Goal: Task Accomplishment & Management: Complete application form

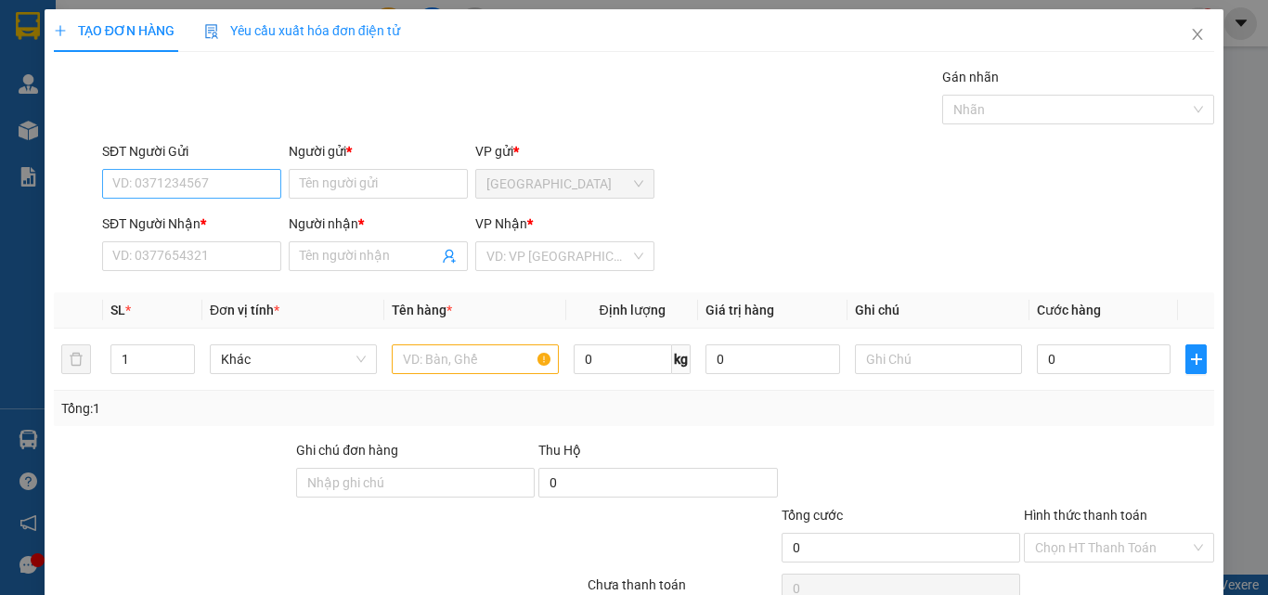
click at [217, 185] on input "SĐT Người Gửi" at bounding box center [191, 184] width 179 height 30
type input "0908838123"
click at [349, 185] on input "Người gửi *" at bounding box center [378, 184] width 179 height 30
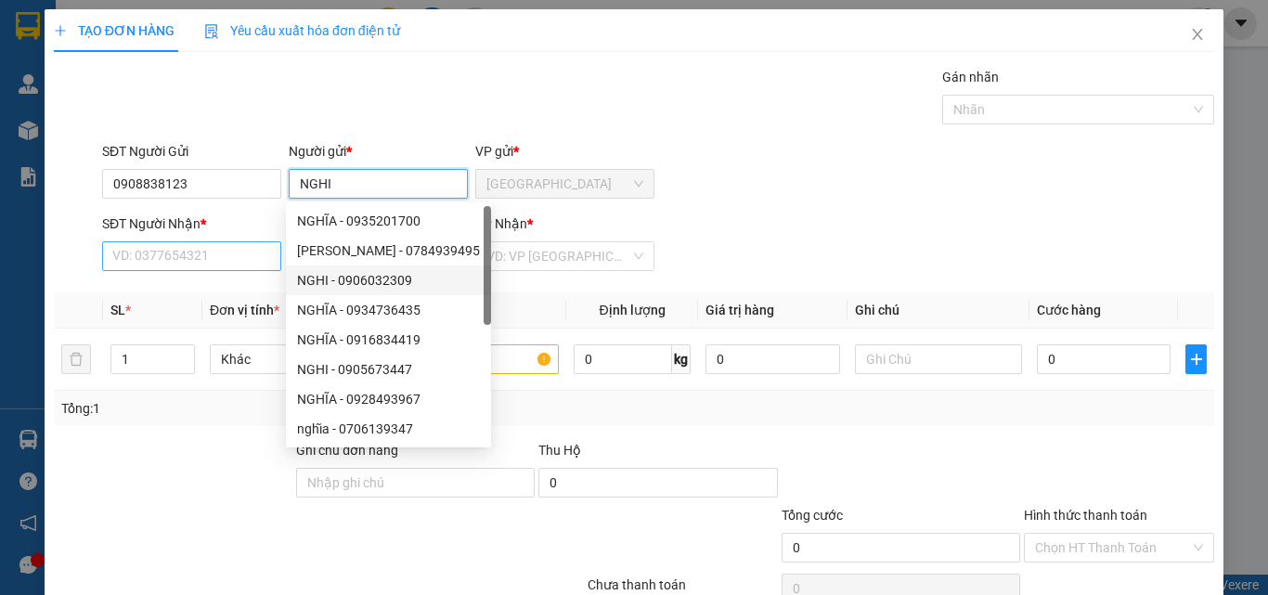
type input "NGHI"
click at [247, 254] on input "SĐT Người Nhận *" at bounding box center [191, 256] width 179 height 30
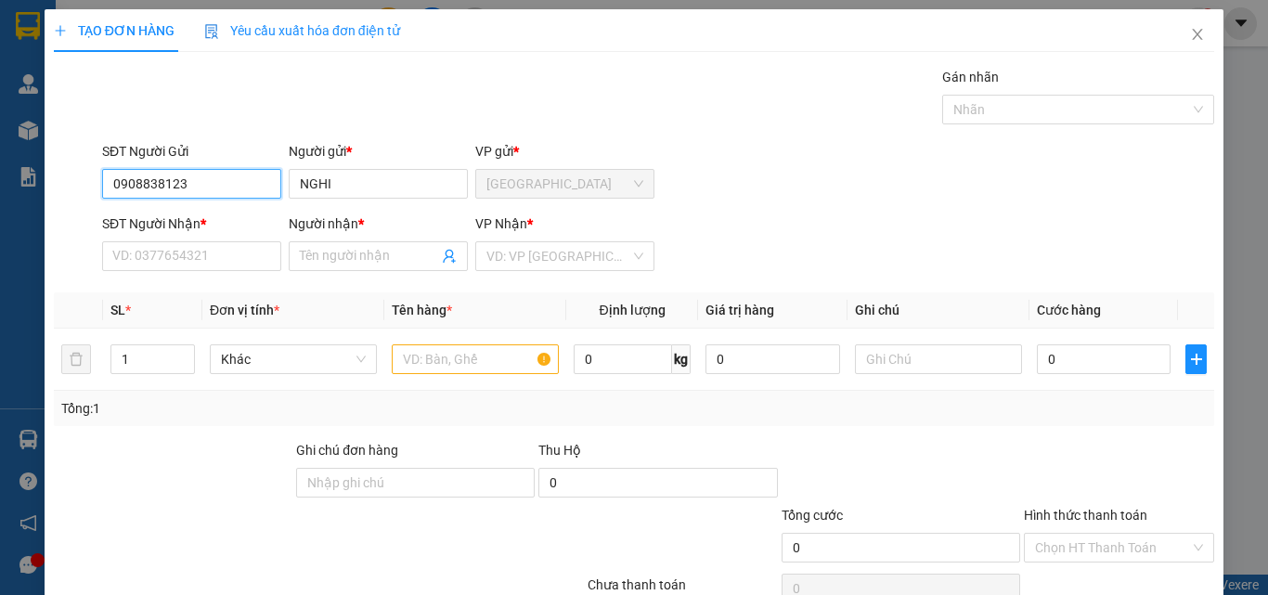
drag, startPoint x: 107, startPoint y: 173, endPoint x: 213, endPoint y: 189, distance: 108.0
click at [213, 189] on input "0908838123" at bounding box center [191, 184] width 179 height 30
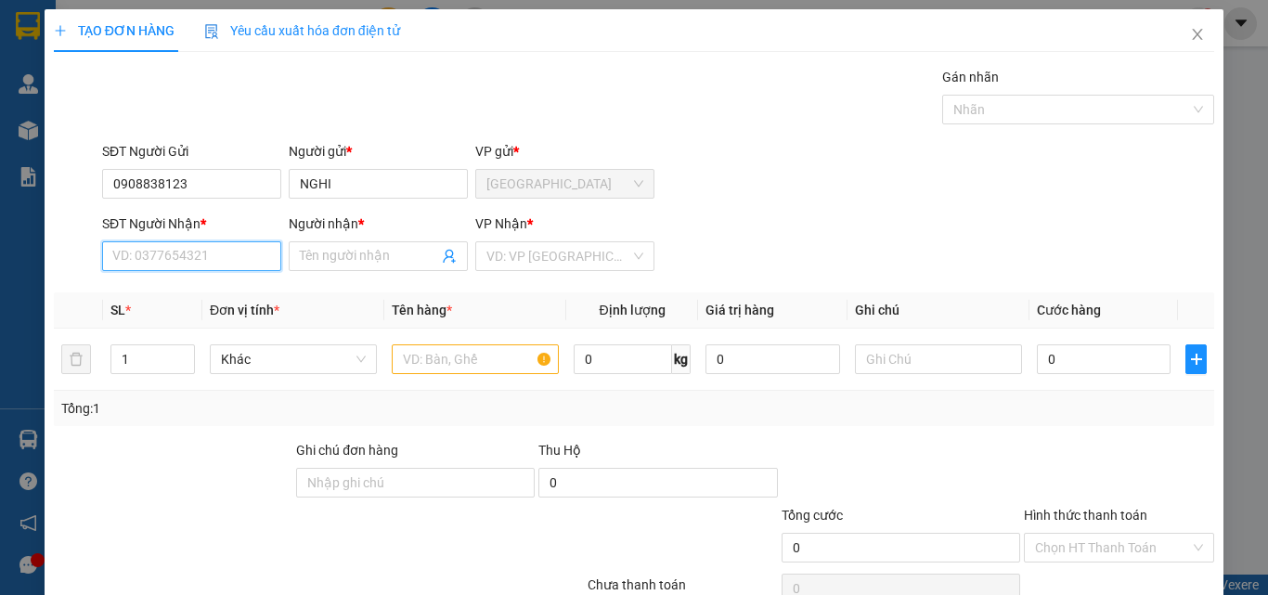
click at [186, 252] on input "SĐT Người Nhận *" at bounding box center [191, 256] width 179 height 30
paste input "0908838123"
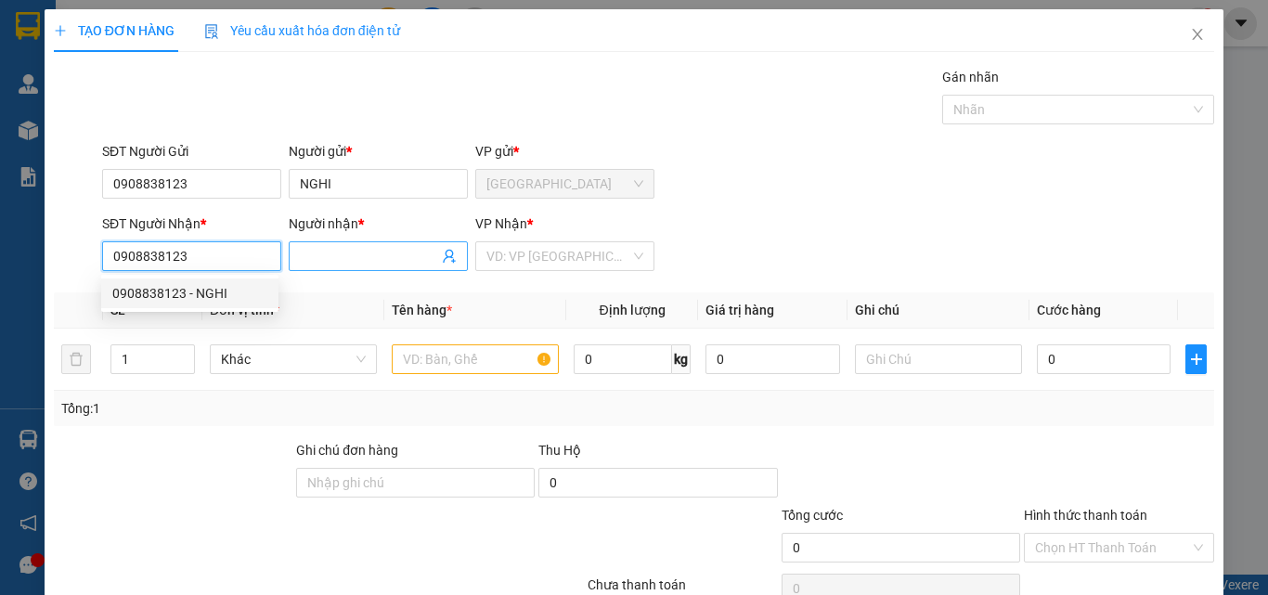
type input "0908838123"
click at [352, 247] on input "Người nhận *" at bounding box center [369, 256] width 138 height 20
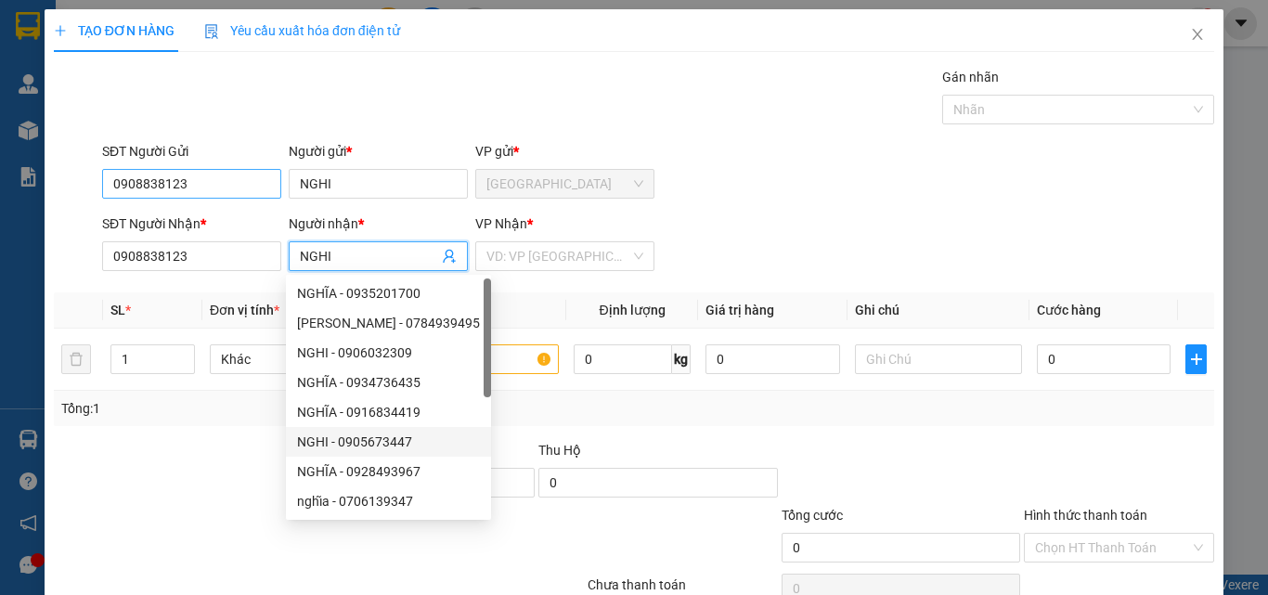
type input "NGHI"
click at [223, 177] on input "0908838123" at bounding box center [191, 184] width 179 height 30
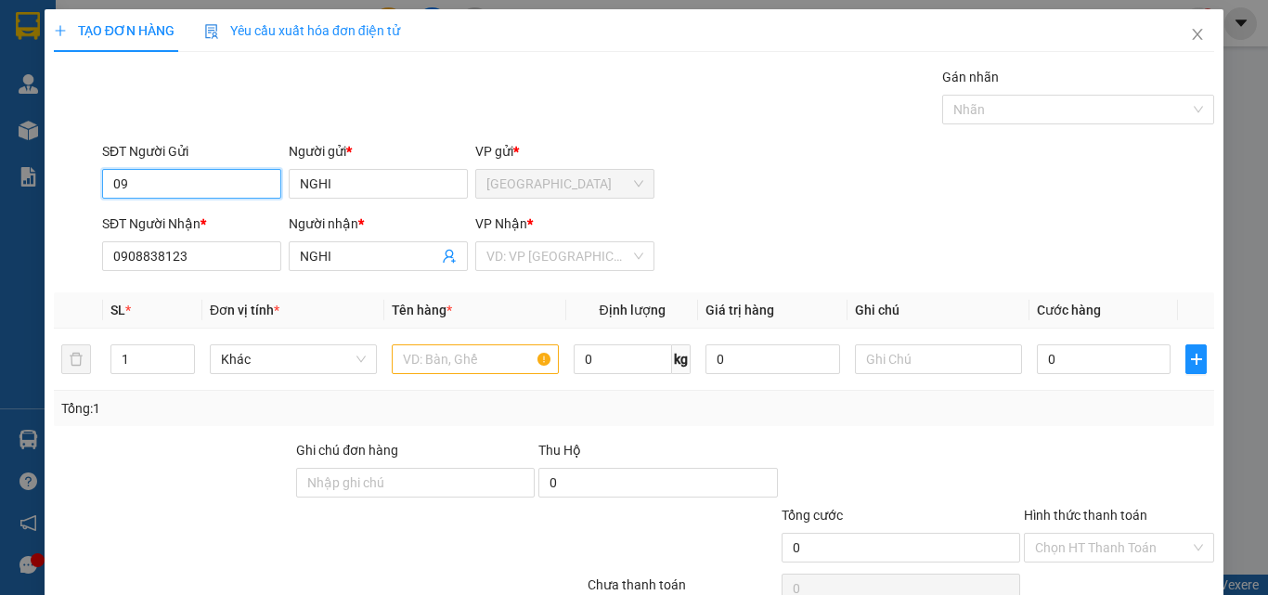
type input "0"
type input "0962776250"
click at [239, 212] on div "0962776250 - NGHĨA" at bounding box center [189, 221] width 155 height 20
type input "NGHĨA"
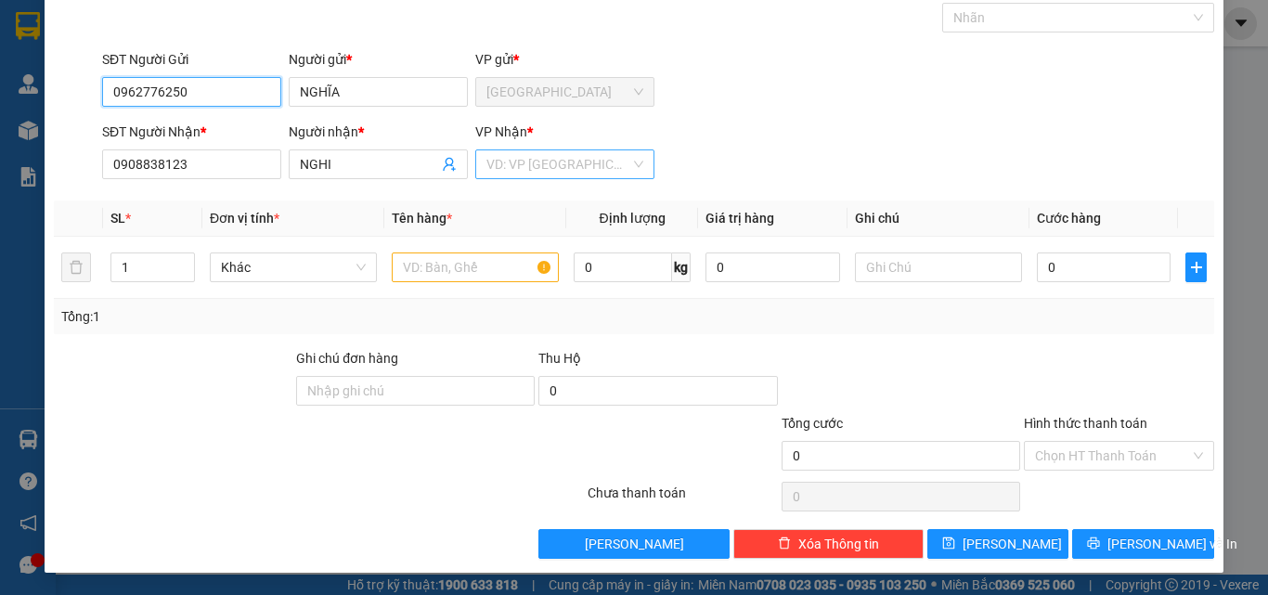
type input "0962776250"
click at [531, 157] on input "search" at bounding box center [558, 164] width 144 height 28
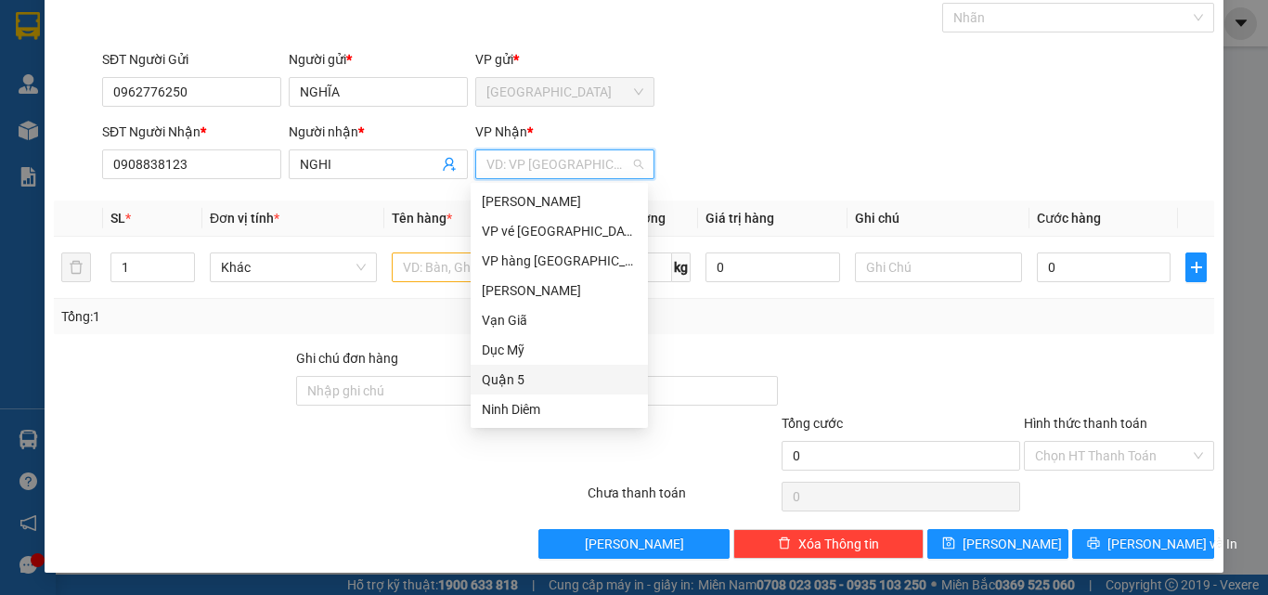
click at [496, 377] on div "Quận 5" at bounding box center [559, 379] width 155 height 20
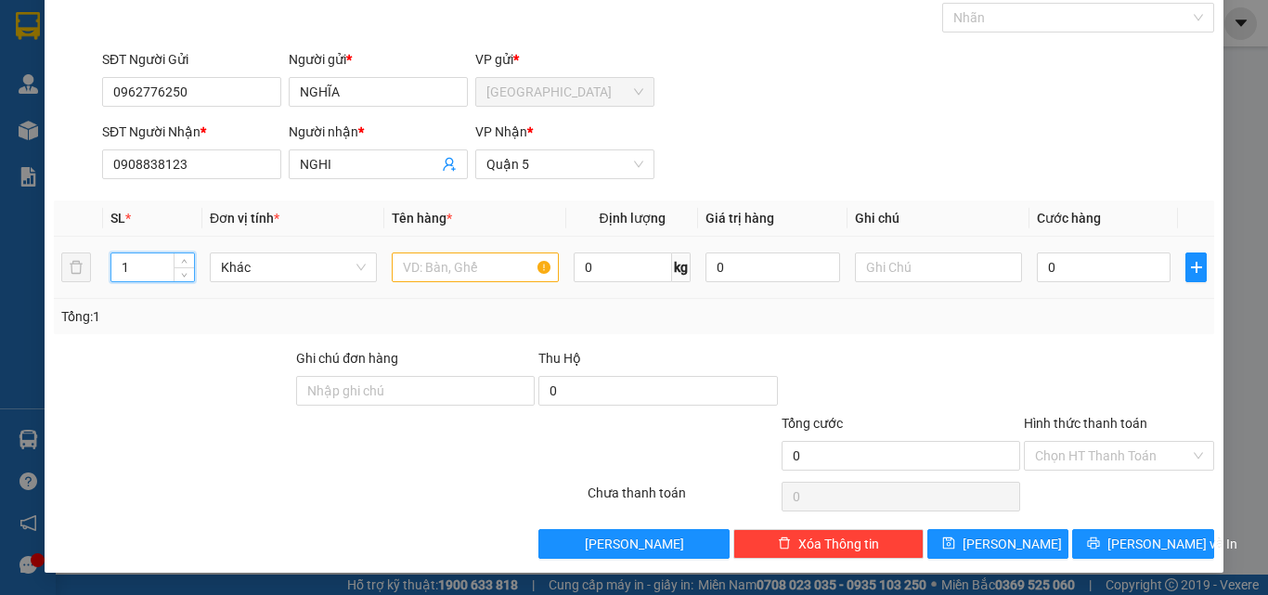
click at [149, 267] on input "1" at bounding box center [152, 267] width 83 height 28
type input "2"
click at [1078, 268] on input "0" at bounding box center [1104, 267] width 134 height 30
drag, startPoint x: 476, startPoint y: 249, endPoint x: 477, endPoint y: 263, distance: 14.0
click at [476, 253] on div at bounding box center [475, 267] width 167 height 37
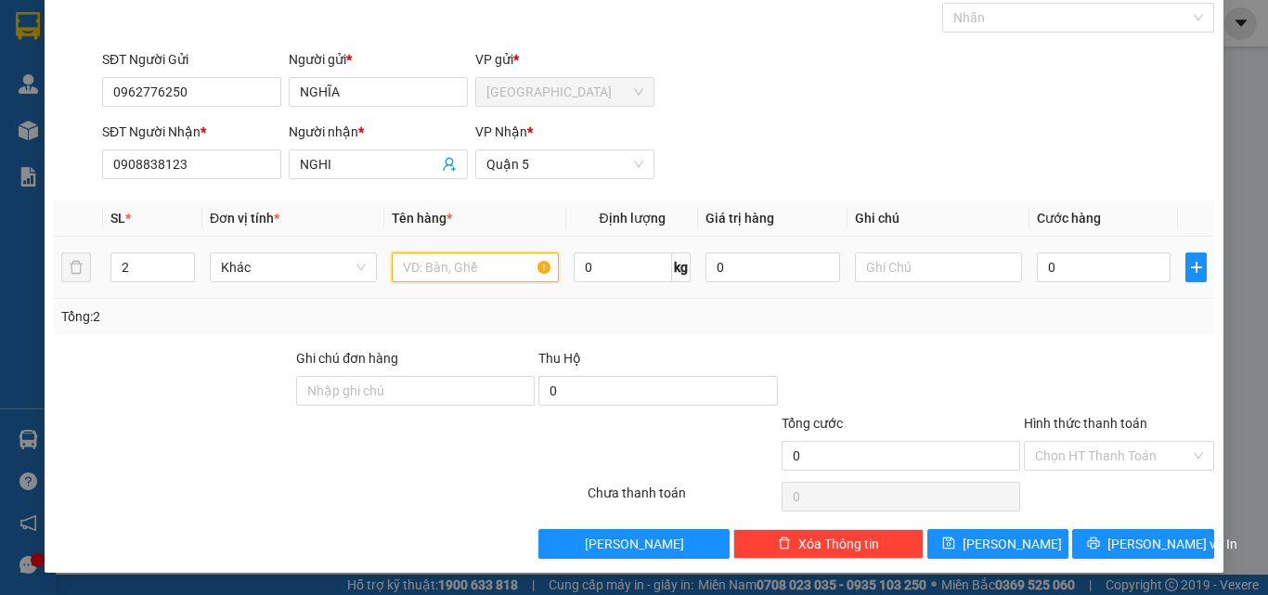
click at [477, 265] on input "text" at bounding box center [475, 267] width 167 height 30
type input "2"
type input "BAO"
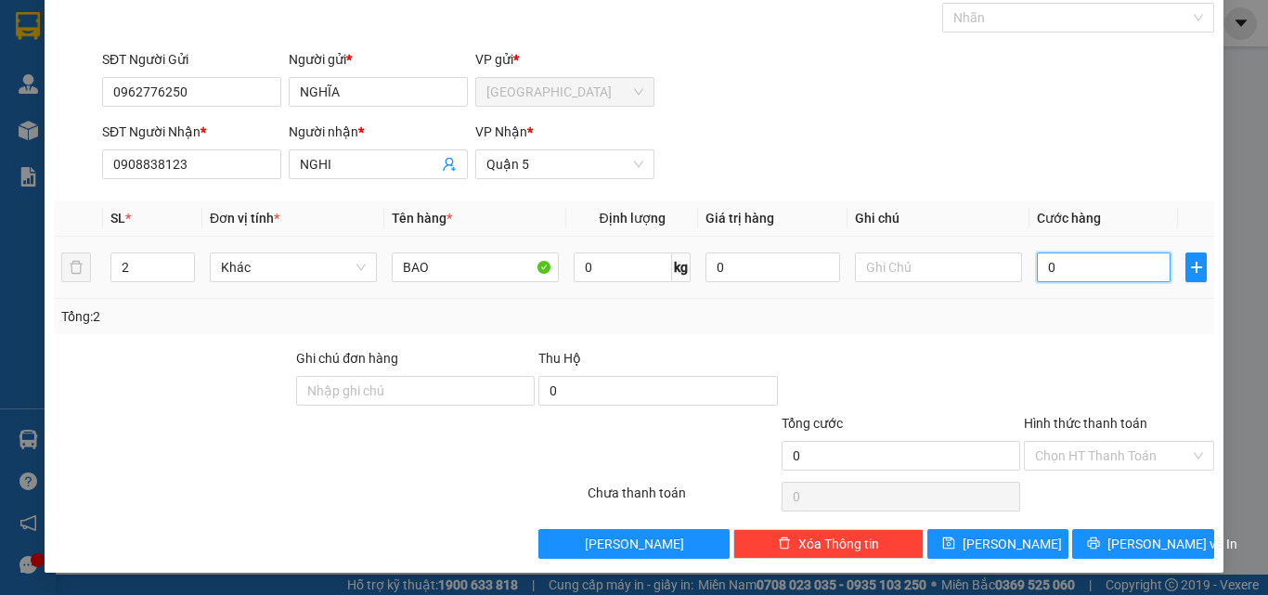
click at [1088, 274] on input "0" at bounding box center [1104, 267] width 134 height 30
type input "1"
type input "12"
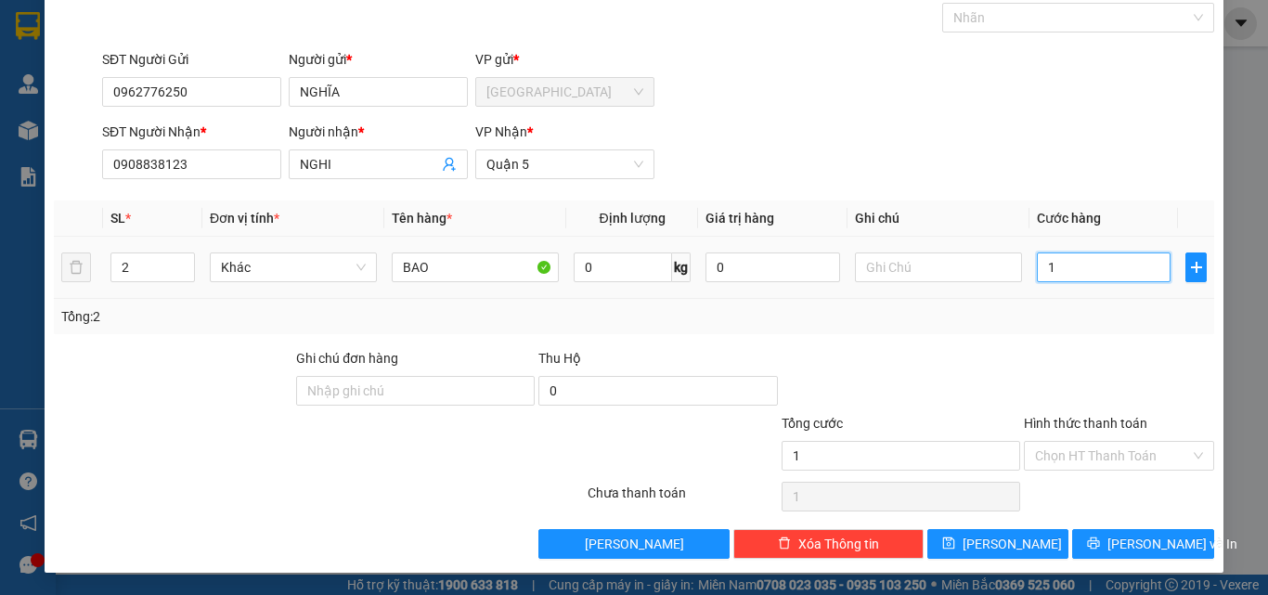
type input "12"
type input "120"
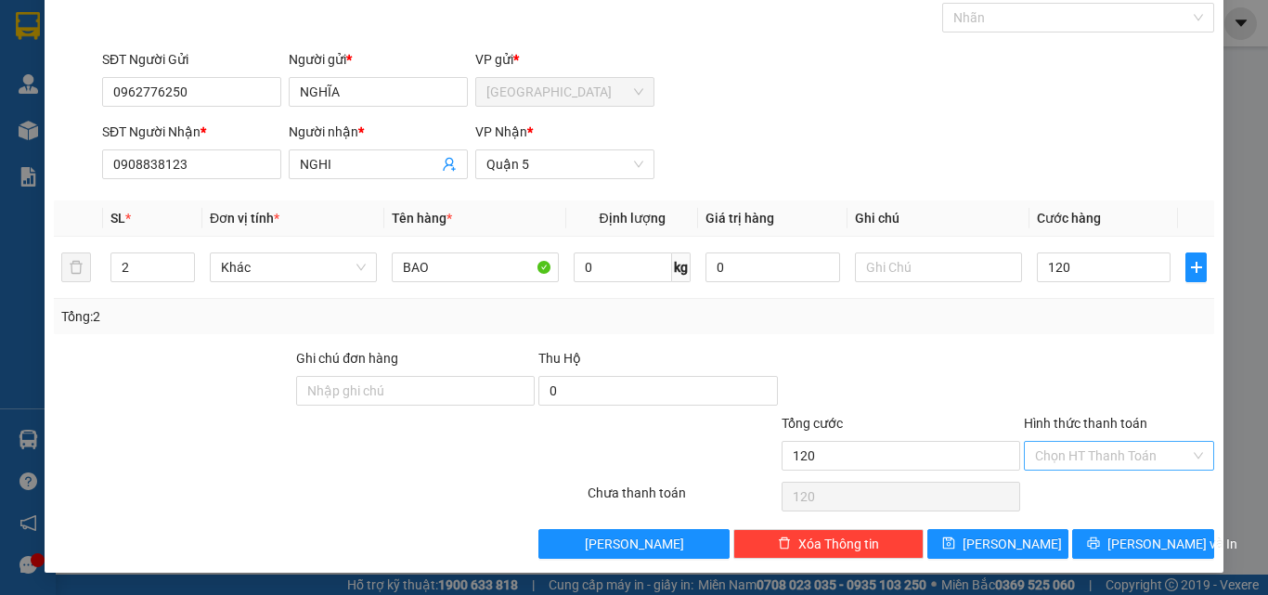
type input "120.000"
click at [1105, 451] on input "Hình thức thanh toán" at bounding box center [1112, 456] width 155 height 28
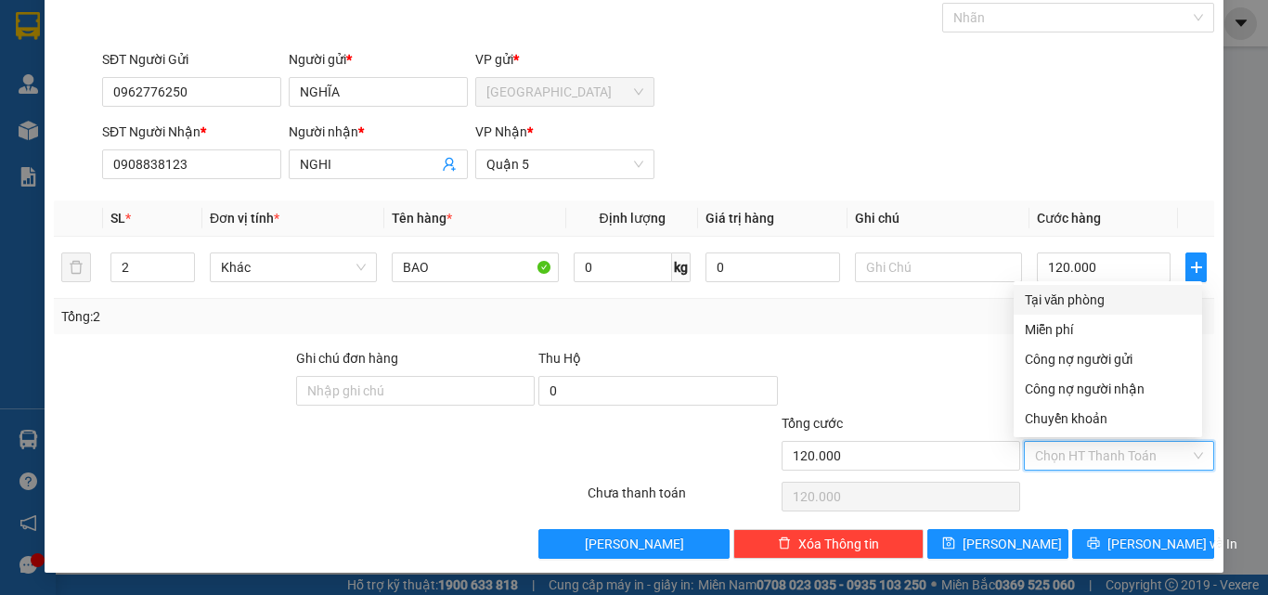
click at [1068, 296] on div "Tại văn phòng" at bounding box center [1108, 300] width 166 height 20
type input "0"
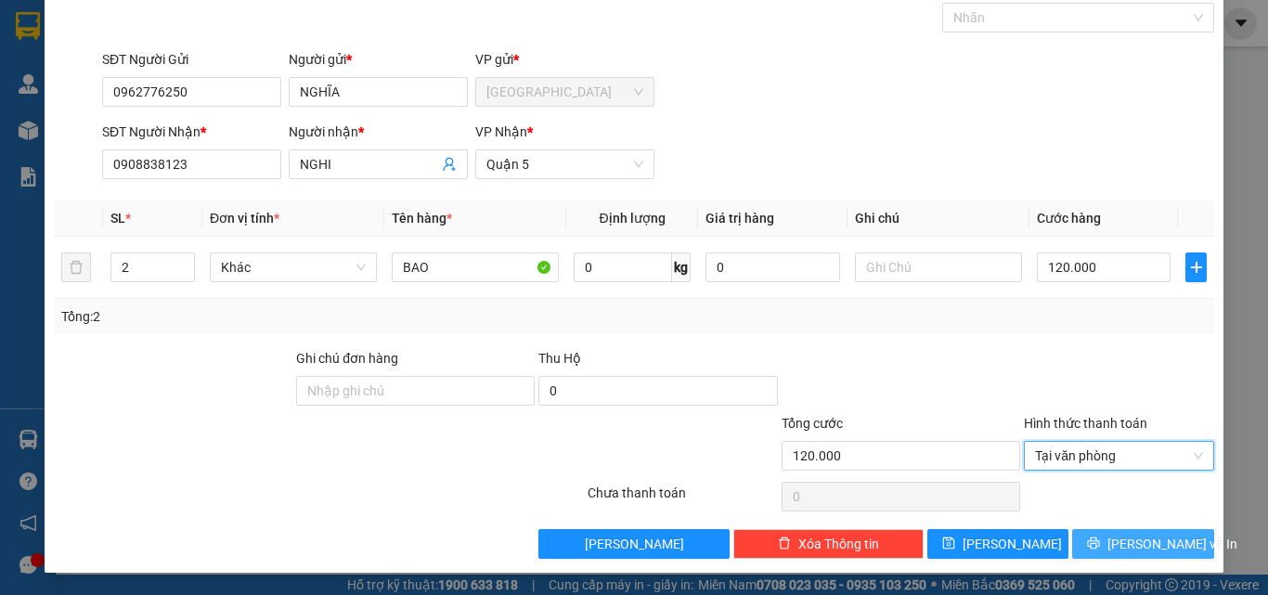
click at [1127, 545] on span "[PERSON_NAME] và In" at bounding box center [1172, 544] width 130 height 20
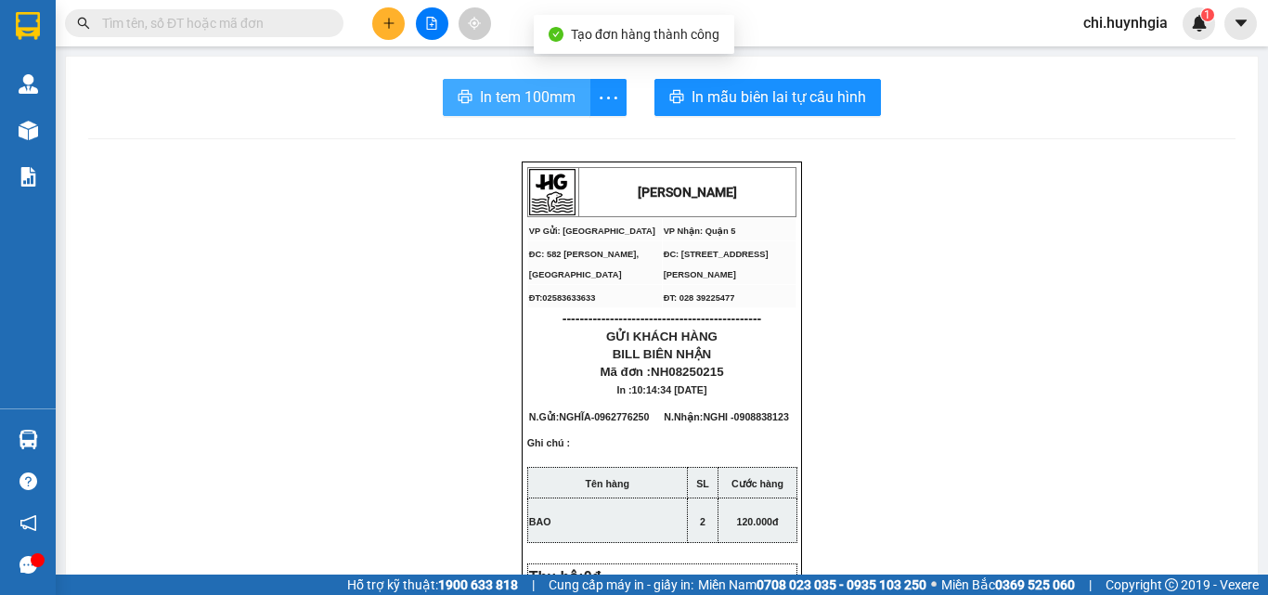
click at [519, 95] on span "In tem 100mm" at bounding box center [528, 96] width 96 height 23
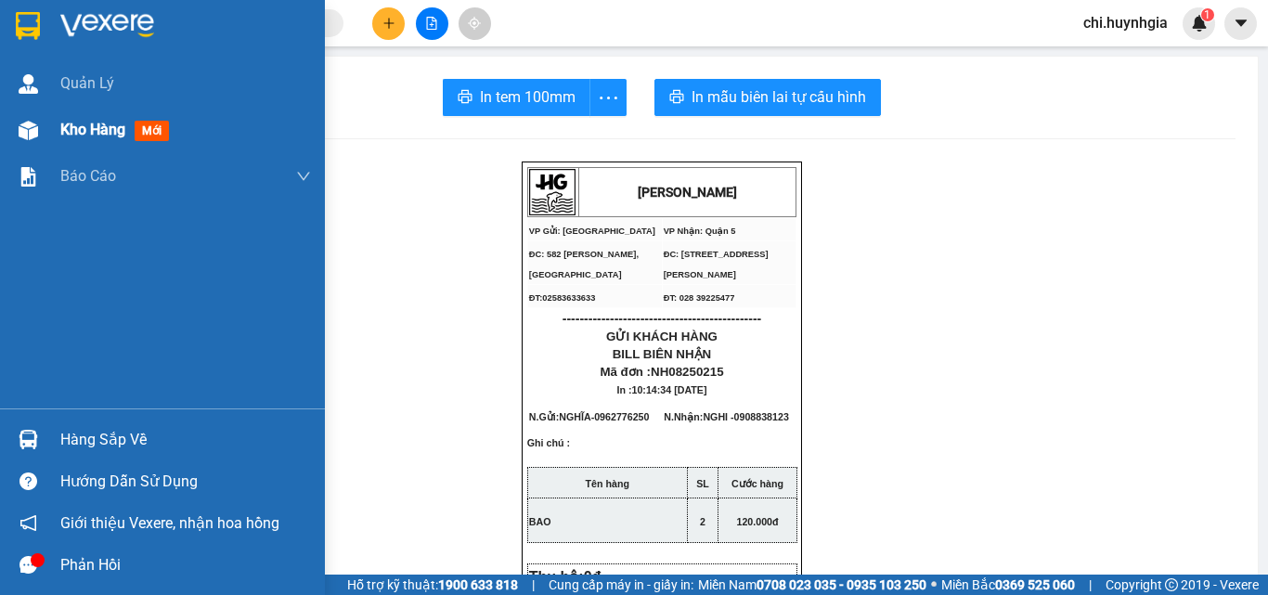
click at [84, 132] on span "Kho hàng" at bounding box center [92, 130] width 65 height 18
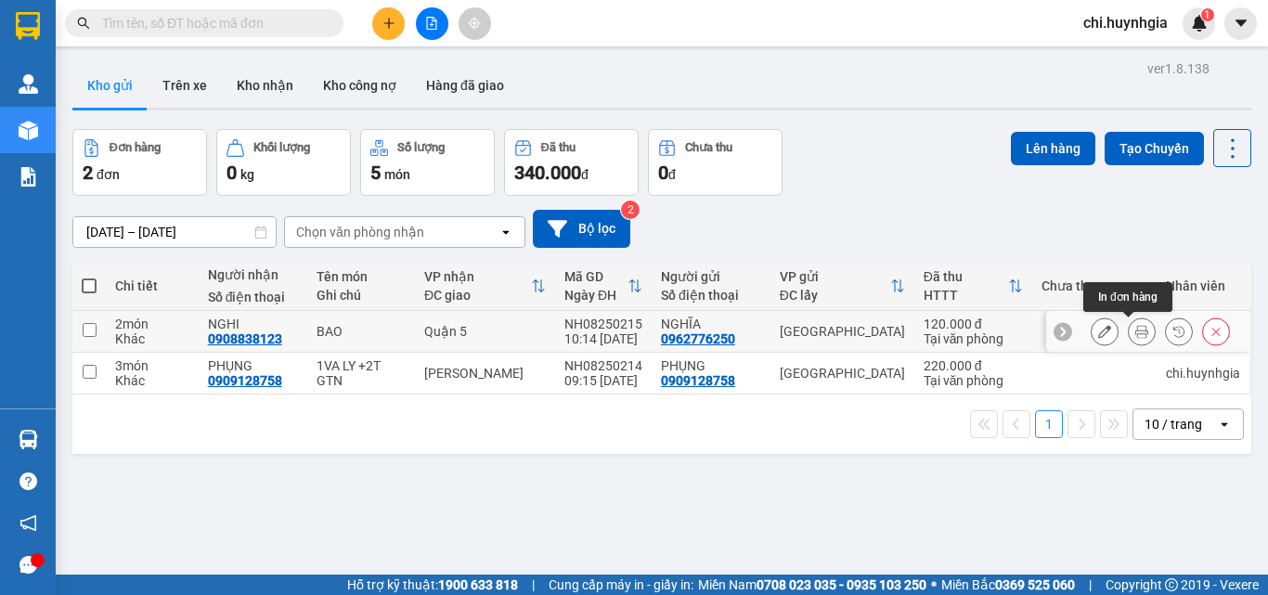
click at [1135, 334] on icon at bounding box center [1141, 331] width 13 height 13
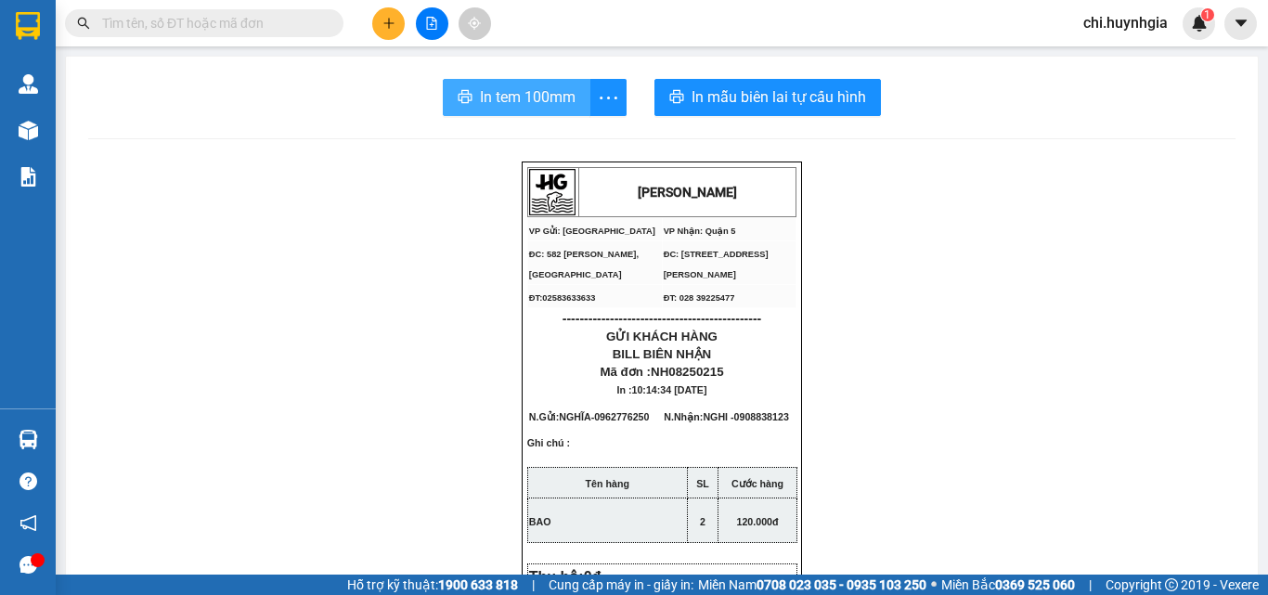
click at [517, 101] on span "In tem 100mm" at bounding box center [528, 96] width 96 height 23
click at [512, 108] on span "In tem 100mm" at bounding box center [528, 96] width 96 height 23
click at [523, 88] on span "In tem 100mm" at bounding box center [528, 96] width 96 height 23
click at [512, 99] on span "In tem 100mm" at bounding box center [528, 96] width 96 height 23
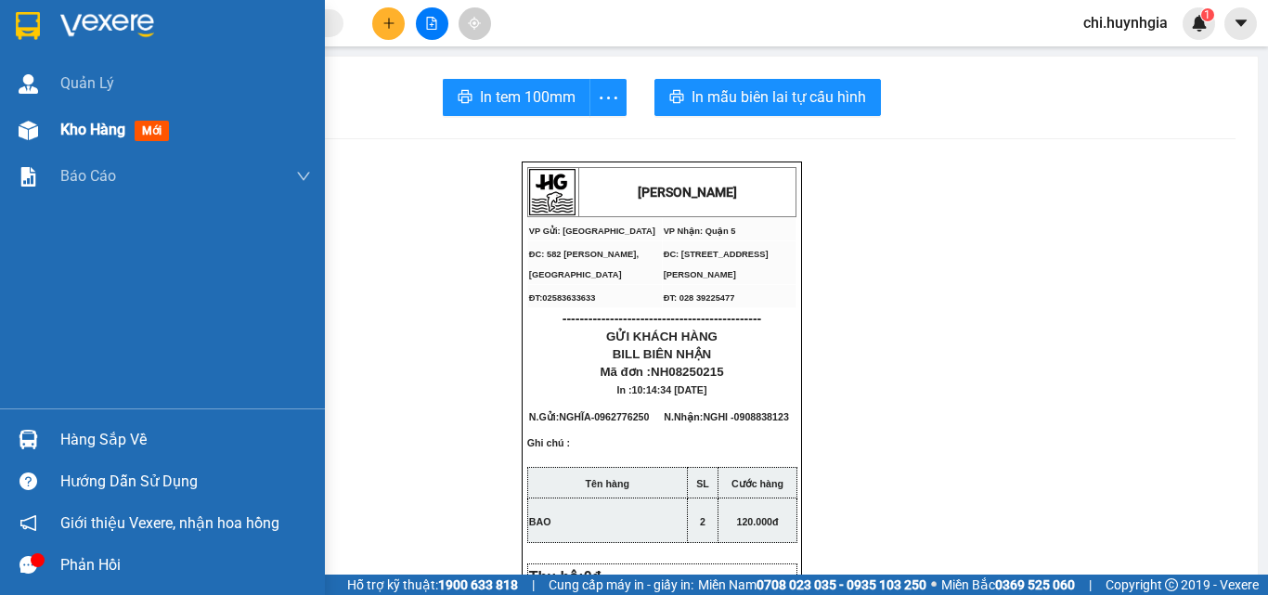
click at [83, 127] on span "Kho hàng" at bounding box center [92, 130] width 65 height 18
